Goal: Find specific page/section: Find specific page/section

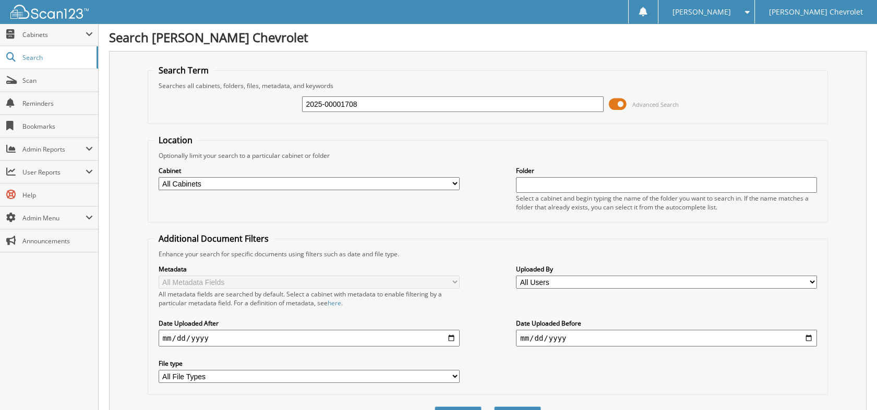
type input "2025-00001708"
click at [494, 407] on button "Search" at bounding box center [517, 416] width 47 height 19
click at [355, 138] on fieldset "Location Optionally limit your search to a particular cabinet or folder Cabinet…" at bounding box center [488, 179] width 681 height 88
click at [330, 183] on select "All Cabinets LOANER AGREEMENTS PARTS INVOICES SERVICE RO Needs Filing" at bounding box center [309, 183] width 301 height 13
select select "41535"
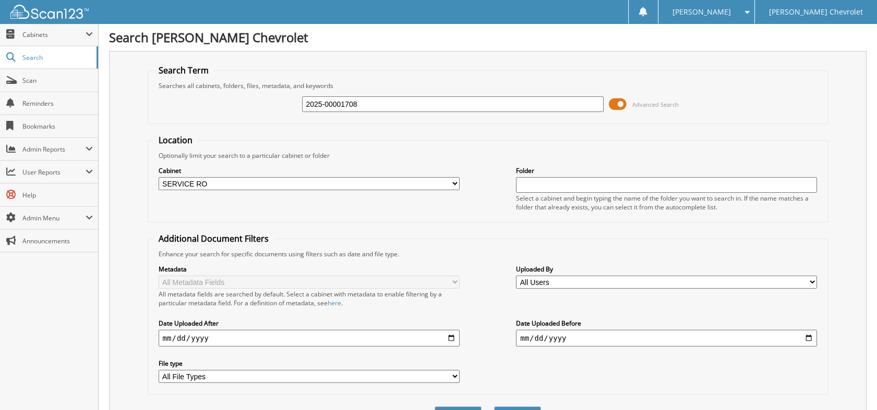
click at [159, 177] on select "All Cabinets LOANER AGREEMENTS PARTS INVOICES SERVICE RO Needs Filing" at bounding box center [309, 183] width 301 height 13
click at [538, 181] on input "text" at bounding box center [666, 185] width 301 height 16
type input "2025"
click at [428, 195] on div "Cabinet All Cabinets LOANER AGREEMENTS PARTS INVOICES SERVICE RO Needs Filing F…" at bounding box center [487, 188] width 669 height 57
click at [522, 407] on button "Search" at bounding box center [517, 416] width 47 height 19
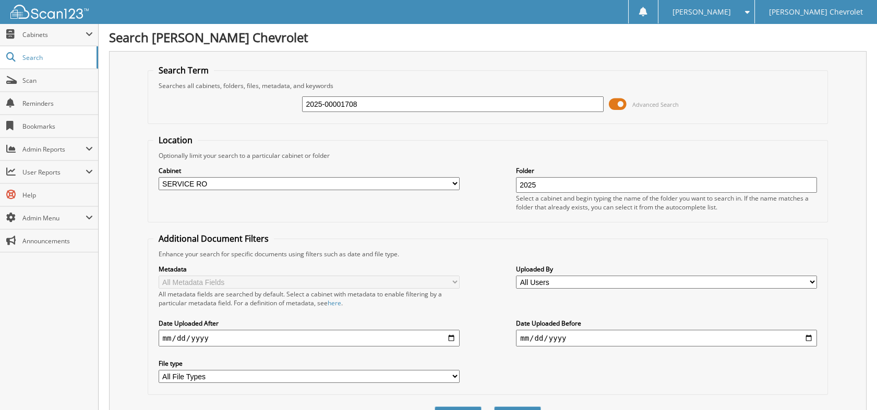
click at [341, 104] on input "2025-00001708" at bounding box center [452, 104] width 301 height 16
drag, startPoint x: 379, startPoint y: 103, endPoint x: 278, endPoint y: 100, distance: 100.2
click at [278, 100] on div "2025-00001708 Advanced Search" at bounding box center [487, 104] width 669 height 28
type input "00001708"
click at [494, 407] on button "Search" at bounding box center [517, 416] width 47 height 19
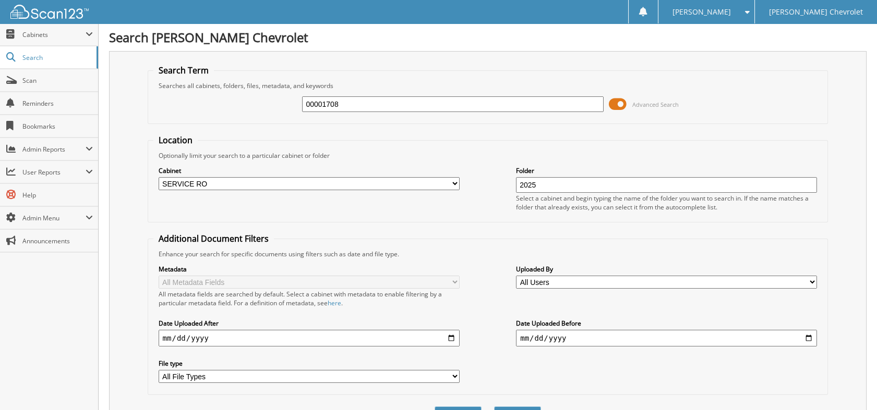
click at [354, 100] on input "00001708" at bounding box center [452, 104] width 301 height 16
type input "CITY OF ORANGE"
click at [494, 407] on button "Search" at bounding box center [517, 416] width 47 height 19
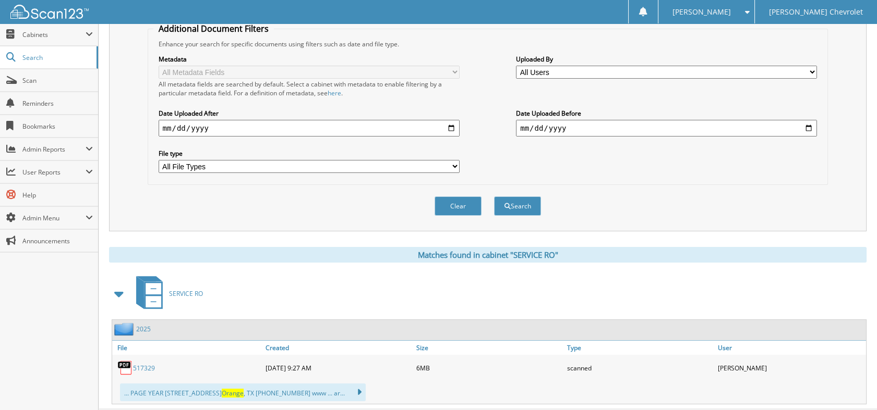
scroll to position [225, 0]
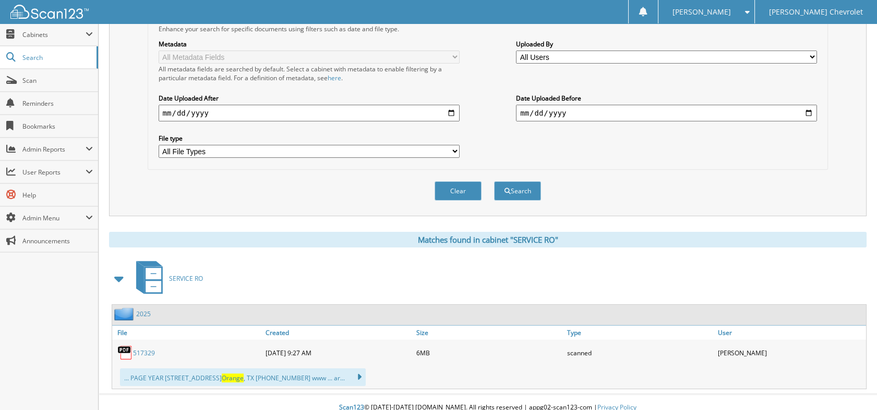
click at [149, 349] on link "517329" at bounding box center [144, 353] width 22 height 9
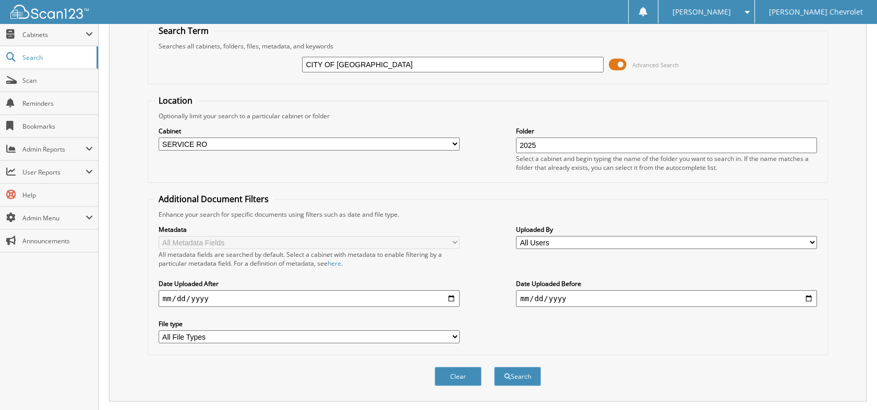
scroll to position [0, 0]
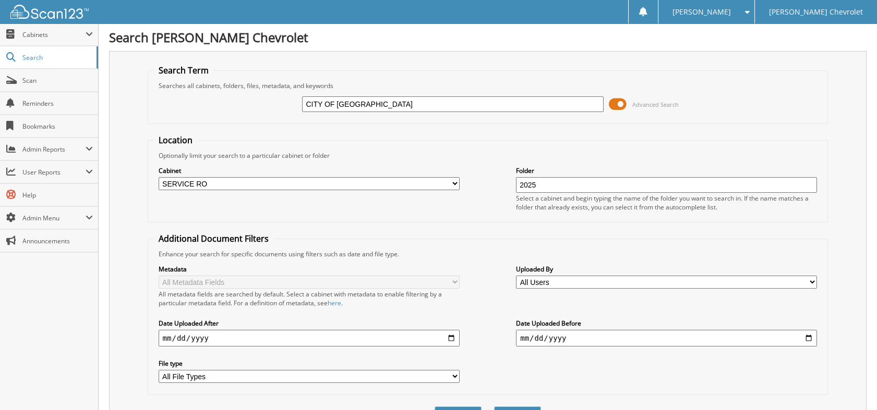
click at [242, 108] on div "CITY OF [GEOGRAPHIC_DATA] Advanced Search" at bounding box center [487, 104] width 669 height 28
drag, startPoint x: 384, startPoint y: 106, endPoint x: 277, endPoint y: 100, distance: 107.6
click at [277, 100] on div "CITY OF [GEOGRAPHIC_DATA] Advanced Search" at bounding box center [487, 104] width 669 height 28
type input "518732"
click at [494, 407] on button "Search" at bounding box center [517, 416] width 47 height 19
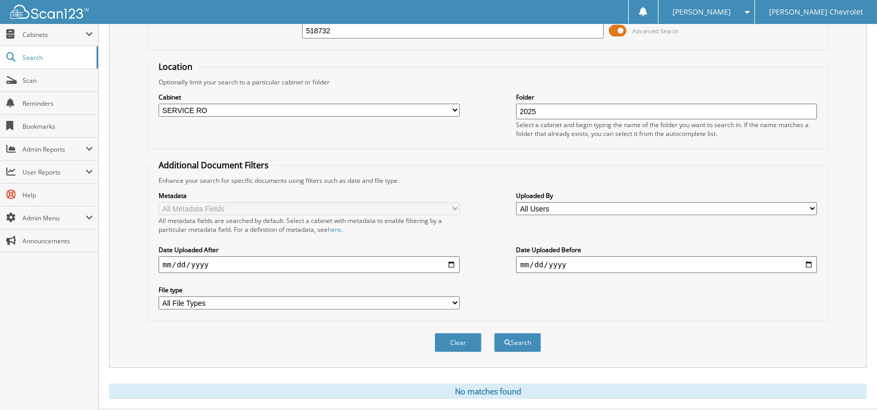
scroll to position [89, 0]
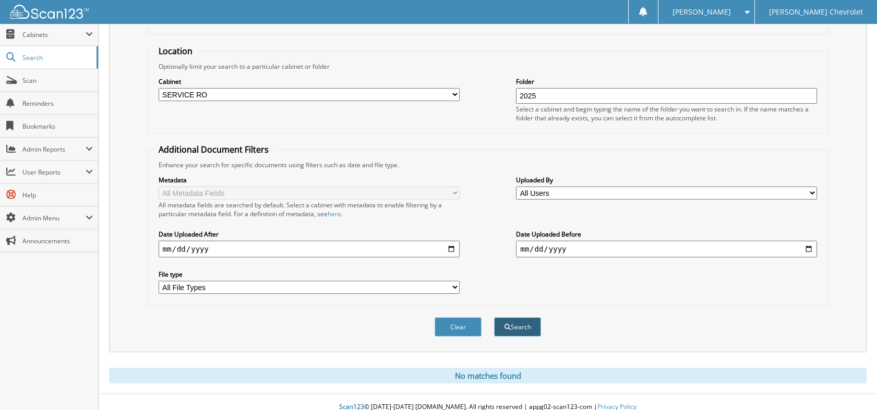
click at [514, 318] on button "Search" at bounding box center [517, 327] width 47 height 19
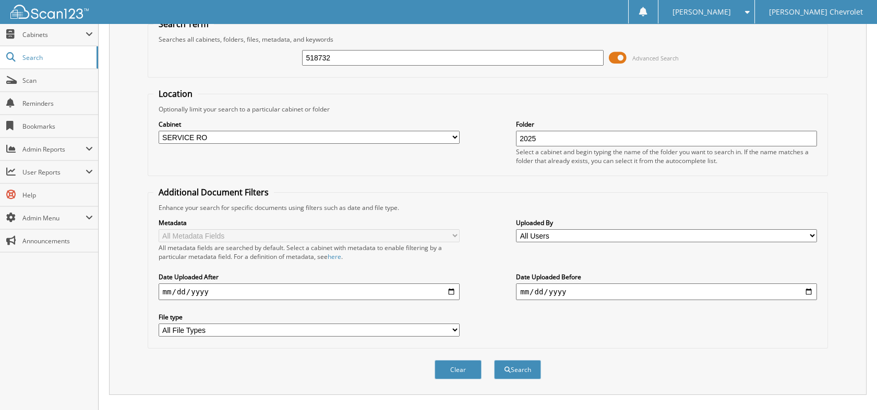
scroll to position [89, 0]
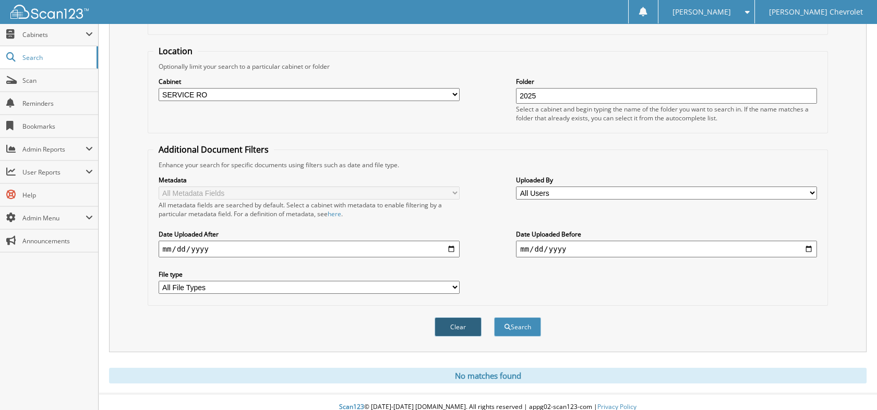
click at [463, 318] on button "Clear" at bounding box center [457, 327] width 47 height 19
select select
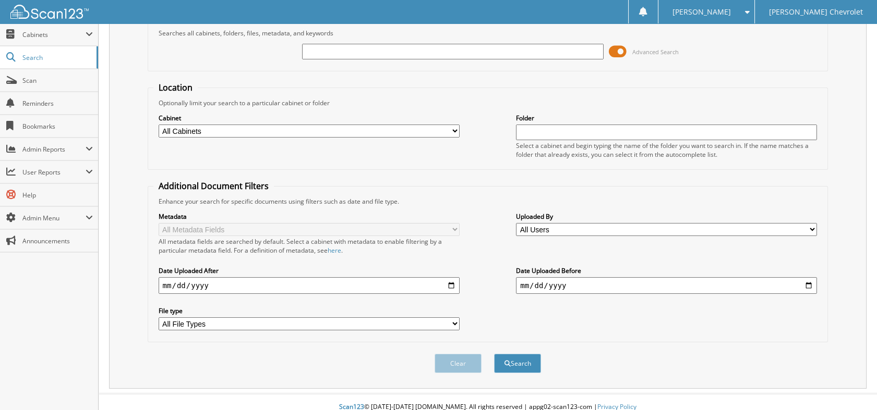
click at [388, 53] on input "text" at bounding box center [452, 52] width 301 height 16
type input "518732"
click at [494, 354] on button "Search" at bounding box center [517, 363] width 47 height 19
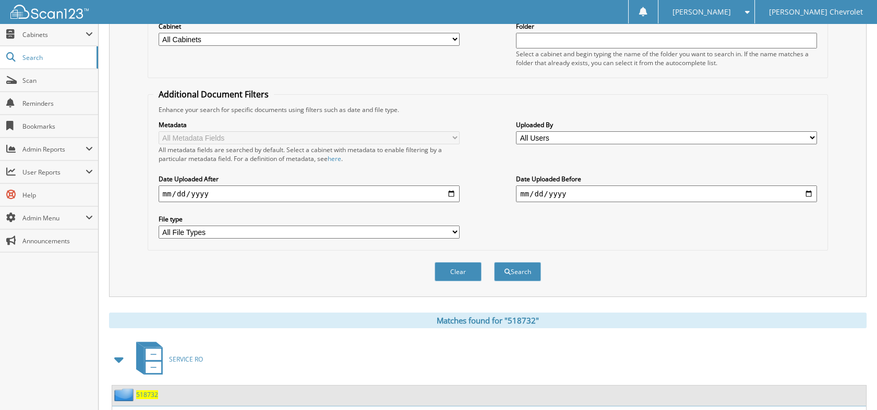
scroll to position [289, 0]
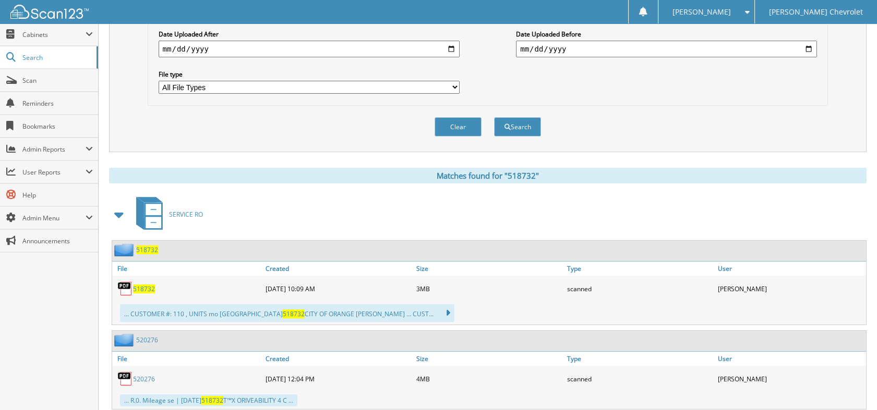
click at [142, 285] on span "518732" at bounding box center [144, 289] width 22 height 9
